Goal: Task Accomplishment & Management: Complete application form

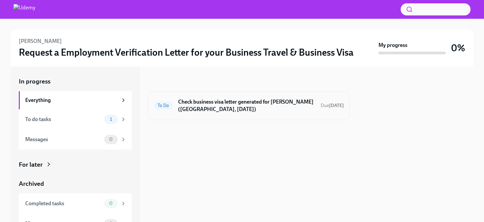
click at [194, 106] on h6 "Check business visa letter generated for Samuel Vega (USA, January 2026)" at bounding box center [246, 105] width 137 height 15
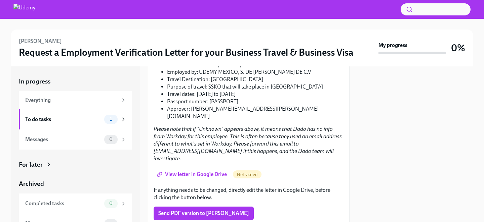
scroll to position [119, 0]
click at [189, 171] on span "View letter in Google Drive" at bounding box center [192, 174] width 69 height 7
click at [182, 210] on span "Send PDF version to Samuel Vega" at bounding box center [203, 213] width 91 height 7
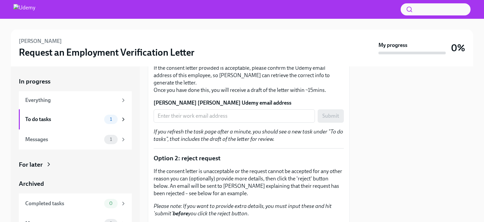
scroll to position [217, 0]
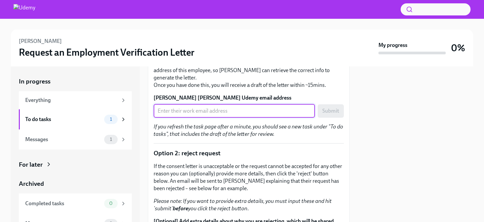
click at [218, 111] on input "Victoria Stephanie Persson's Udemy email address" at bounding box center [234, 110] width 161 height 13
paste input "victoria.persson@udemy.com"
type input "victoria.persson@udemy.com"
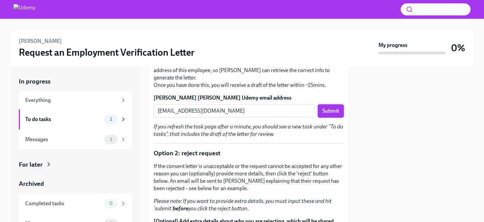
click at [328, 111] on span "Submit" at bounding box center [330, 111] width 17 height 7
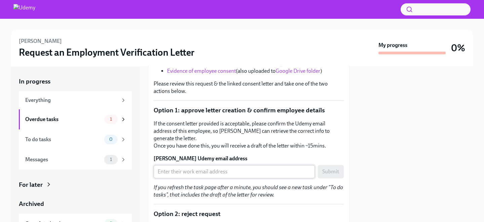
scroll to position [216, 0]
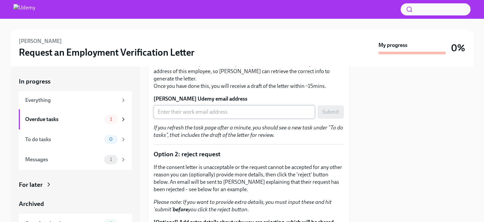
click at [193, 115] on input "[PERSON_NAME] Udemy email address" at bounding box center [234, 111] width 161 height 13
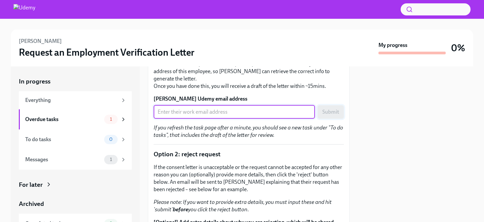
paste input "[PERSON_NAME][EMAIL_ADDRESS][PERSON_NAME][DOMAIN_NAME]"
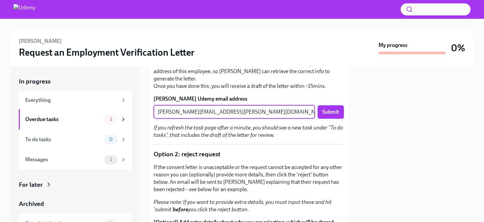
type input "[PERSON_NAME][EMAIL_ADDRESS][PERSON_NAME][DOMAIN_NAME]"
click at [331, 112] on span "Submit" at bounding box center [330, 112] width 17 height 7
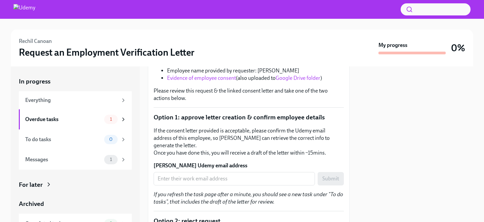
scroll to position [165, 0]
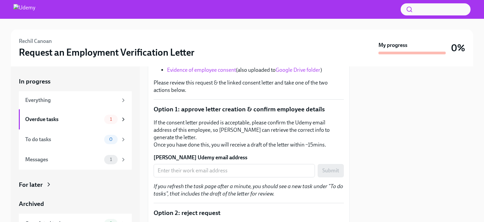
click at [197, 178] on div "Request details: Requester name: Rechil Canoan Requester email: rcanoan@truewor…" at bounding box center [249, 165] width 190 height 340
drag, startPoint x: 199, startPoint y: 168, endPoint x: 207, endPoint y: 166, distance: 8.7
click at [199, 168] on input "CAROLYN CAMARA's Udemy email address" at bounding box center [234, 170] width 161 height 13
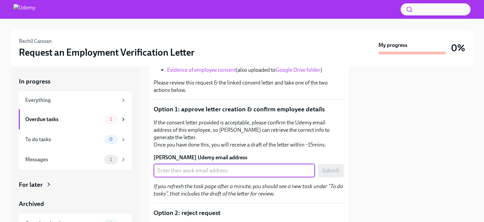
paste input "carolyn.camara@udemy.com"
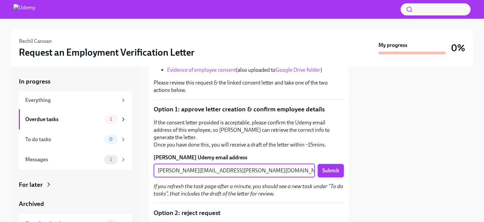
type input "carolyn.camara@udemy.com"
click at [325, 173] on span "Submit" at bounding box center [330, 171] width 17 height 7
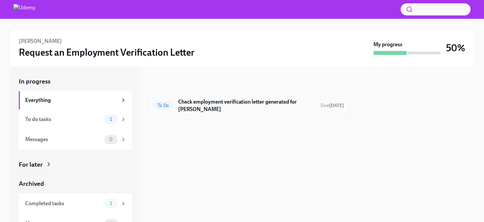
click at [191, 102] on h6 "Check employment verification letter generated for [PERSON_NAME]" at bounding box center [246, 105] width 137 height 15
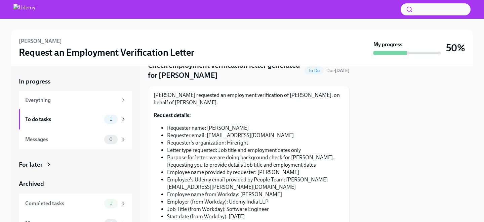
scroll to position [156, 0]
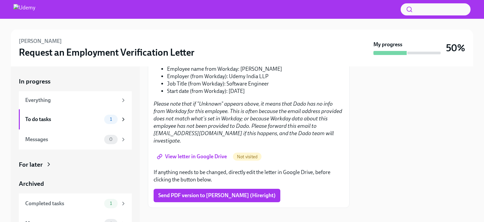
click at [186, 150] on link "View letter in Google Drive" at bounding box center [193, 156] width 78 height 13
click at [219, 192] on span "Send PDF version to [PERSON_NAME] (Hireright)" at bounding box center [216, 195] width 117 height 7
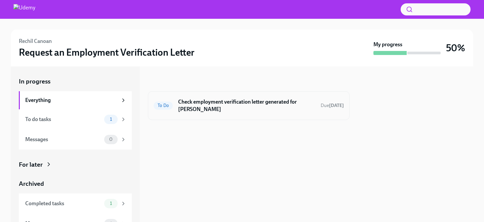
click at [211, 98] on h6 "Check employment verification letter generated for [PERSON_NAME]" at bounding box center [246, 105] width 137 height 15
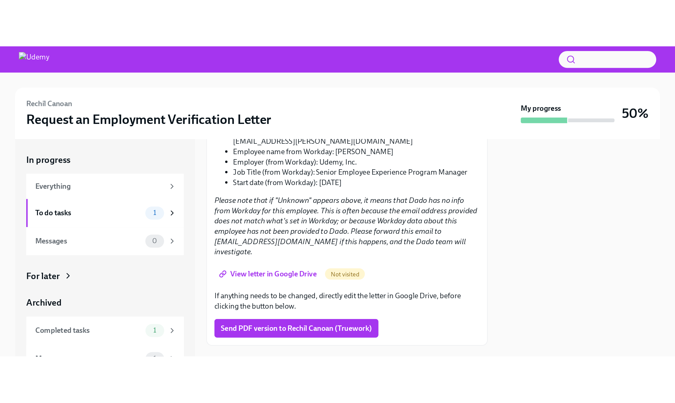
scroll to position [163, 0]
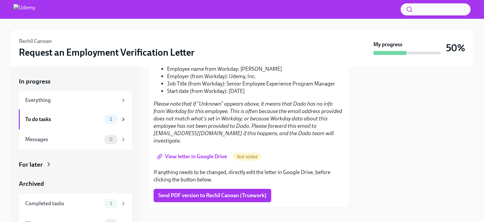
click at [192, 154] on span "View letter in Google Drive" at bounding box center [192, 157] width 69 height 7
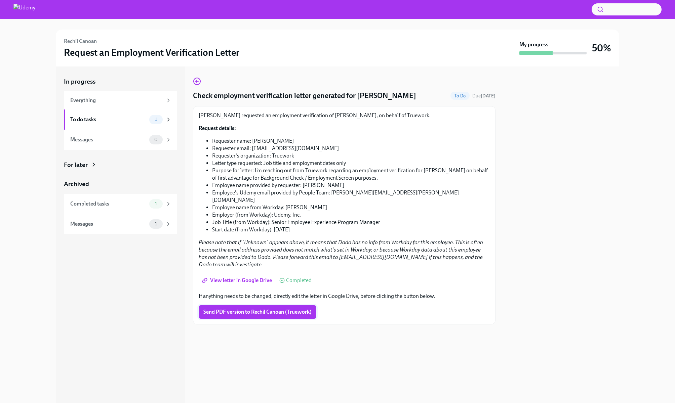
click at [232, 222] on span "Send PDF version to Rechil Canoan (Truework)" at bounding box center [257, 312] width 108 height 7
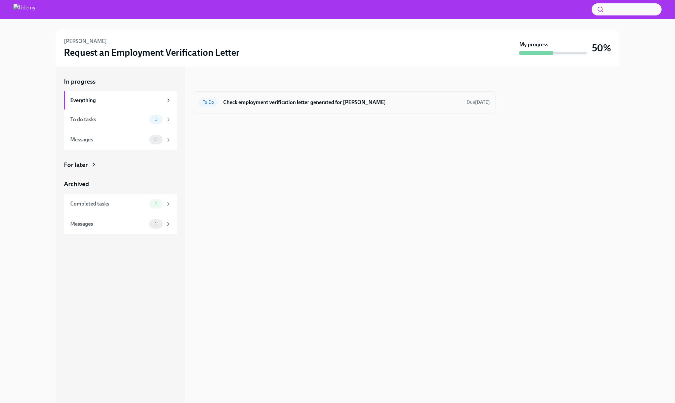
click at [264, 100] on h6 "Check employment verification letter generated for Victoria Persson" at bounding box center [342, 102] width 238 height 7
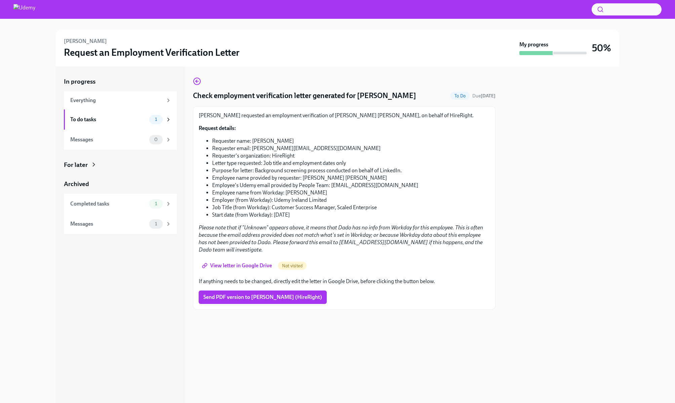
click at [235, 262] on span "View letter in Google Drive" at bounding box center [237, 265] width 69 height 7
click at [244, 294] on span "Send PDF version to Oskar Jonczy (HireRight)" at bounding box center [262, 297] width 119 height 7
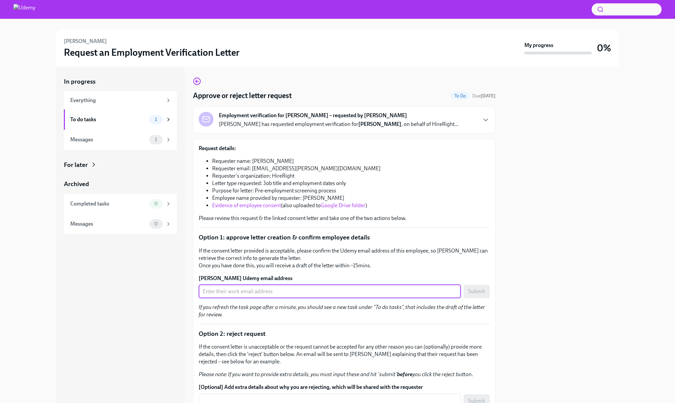
click at [273, 292] on input "Niamh Maria Timmons's Udemy email address" at bounding box center [330, 291] width 262 height 13
paste input "niamh.timmons@udemy.com"
type input "niamh.timmons@udemy.com"
click at [468, 293] on span "Submit" at bounding box center [476, 291] width 17 height 7
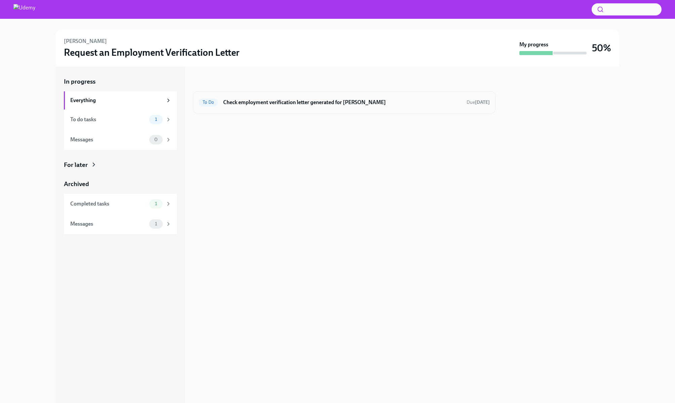
click at [270, 105] on h6 "Check employment verification letter generated for [PERSON_NAME]" at bounding box center [342, 102] width 238 height 7
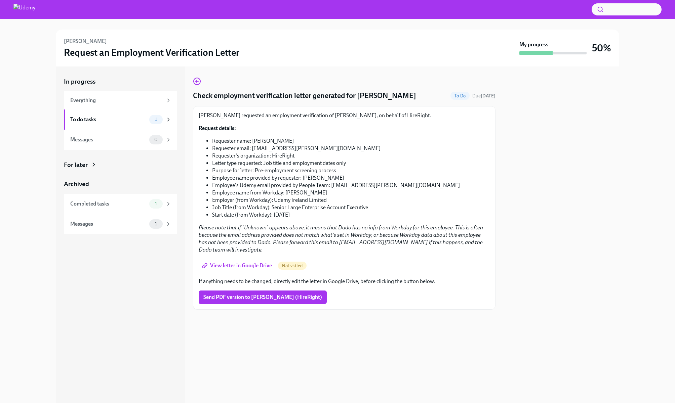
click at [232, 250] on div "[PERSON_NAME] requested an employment verification of [PERSON_NAME], on behalf …" at bounding box center [344, 208] width 291 height 192
click at [250, 262] on span "View letter in Google Drive" at bounding box center [237, 265] width 69 height 7
click at [250, 295] on button "Send PDF version to [PERSON_NAME] (HireRight)" at bounding box center [263, 297] width 128 height 13
